Goal: Information Seeking & Learning: Learn about a topic

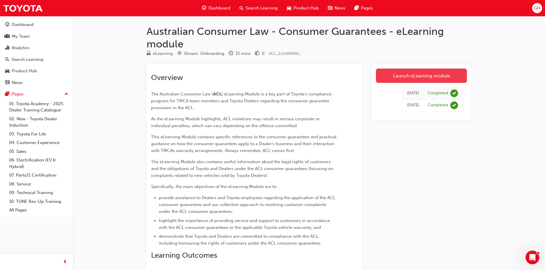
click at [400, 75] on link "Launch eLearning module" at bounding box center [421, 76] width 91 height 14
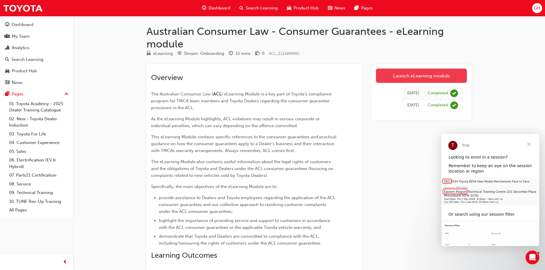
click at [419, 78] on link "Launch eLearning module" at bounding box center [421, 76] width 91 height 14
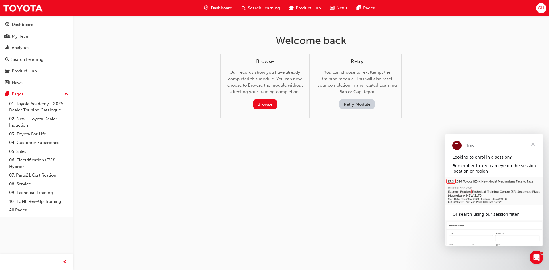
click at [535, 143] on span "Close" at bounding box center [533, 144] width 21 height 21
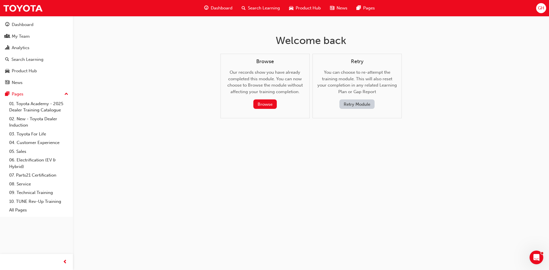
click at [358, 105] on button "Retry Module" at bounding box center [356, 103] width 35 height 9
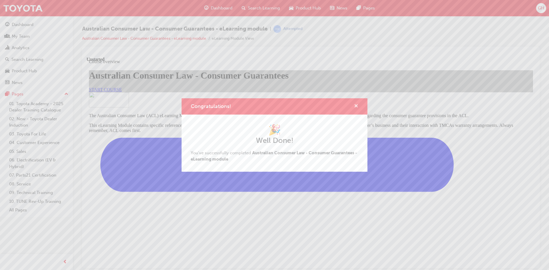
click at [356, 107] on span "cross-icon" at bounding box center [356, 106] width 4 height 5
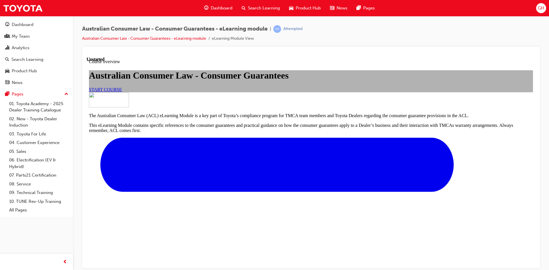
click at [122, 92] on span "START COURSE" at bounding box center [105, 89] width 33 height 5
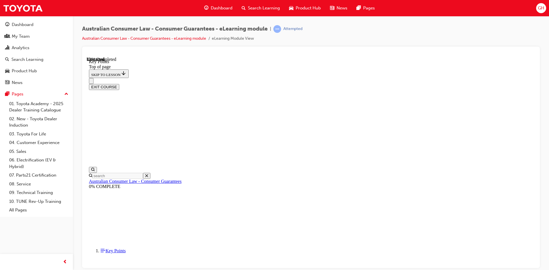
scroll to position [218, 0]
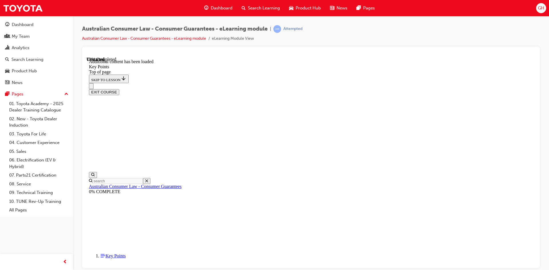
scroll to position [738, 0]
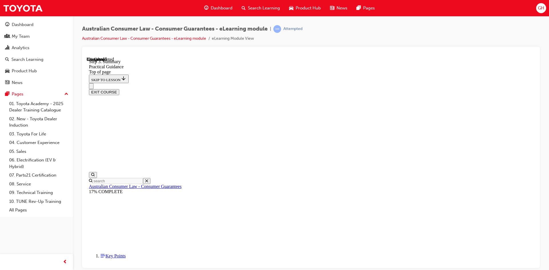
scroll to position [75, 0]
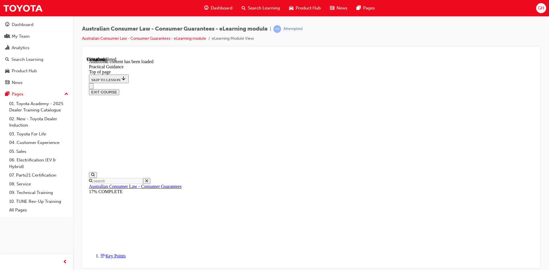
scroll to position [1032, 0]
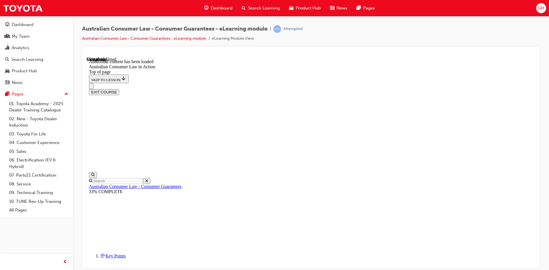
scroll to position [829, 0]
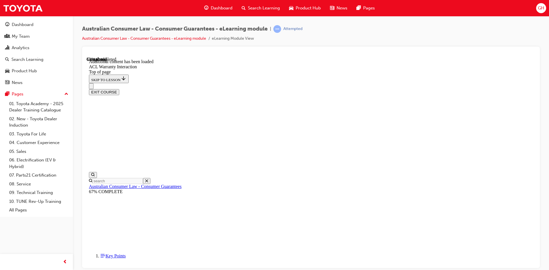
scroll to position [339, 0]
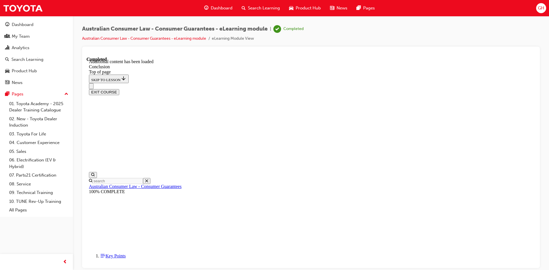
click at [119, 89] on button "EXIT COURSE" at bounding box center [104, 92] width 30 height 6
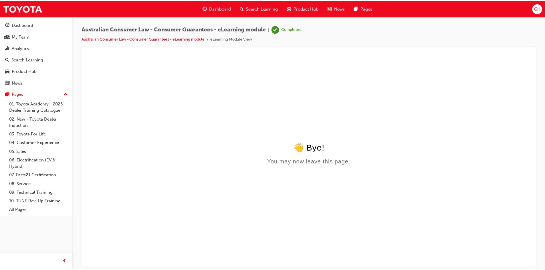
scroll to position [0, 0]
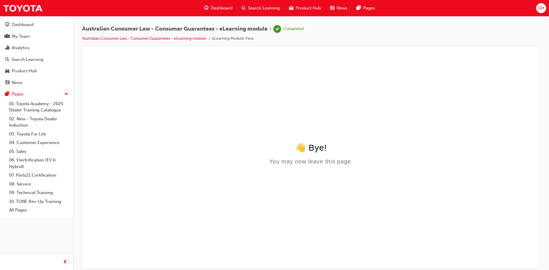
click at [541, 9] on span "GH" at bounding box center [541, 8] width 6 height 7
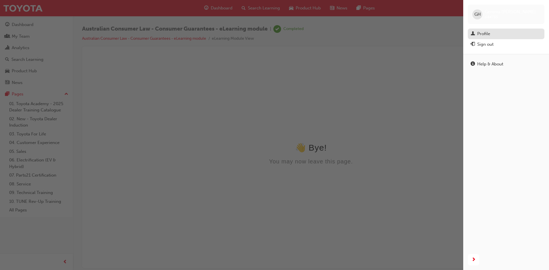
click at [488, 33] on div "Profile" at bounding box center [483, 34] width 13 height 7
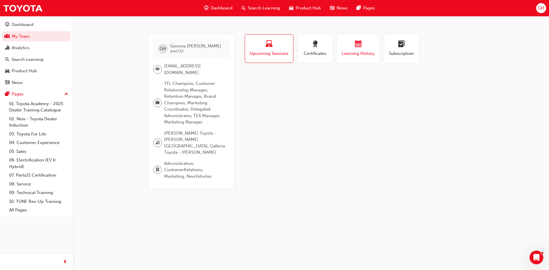
click at [354, 52] on span "Learning History" at bounding box center [358, 53] width 34 height 7
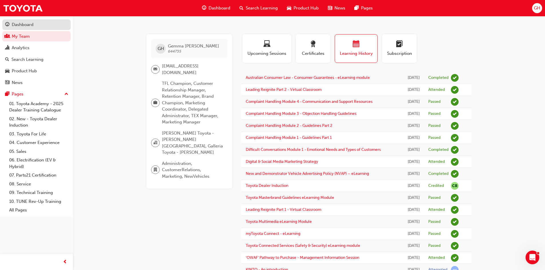
click at [24, 27] on div "Dashboard" at bounding box center [23, 24] width 22 height 7
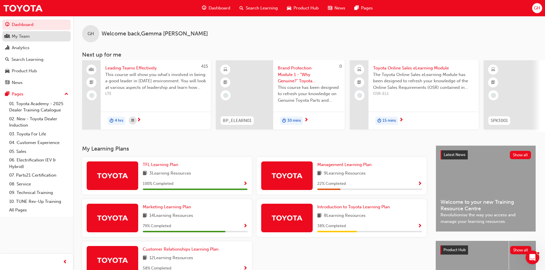
click at [19, 35] on div "My Team" at bounding box center [21, 36] width 18 height 7
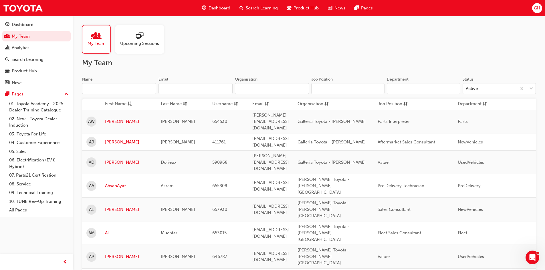
click at [101, 86] on input "Name" at bounding box center [119, 88] width 74 height 11
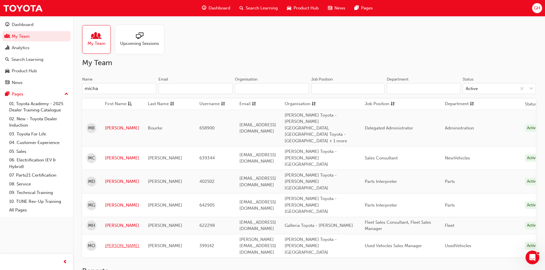
type input "micha"
click at [117, 243] on link "[PERSON_NAME]" at bounding box center [122, 246] width 34 height 7
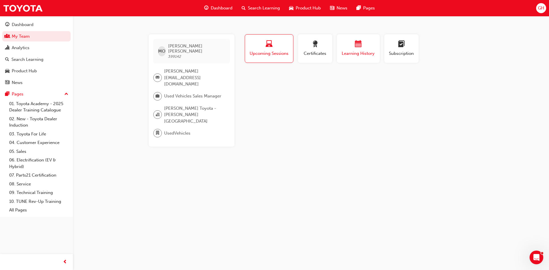
click at [366, 55] on span "Learning History" at bounding box center [358, 53] width 34 height 7
